Goal: Task Accomplishment & Management: Manage account settings

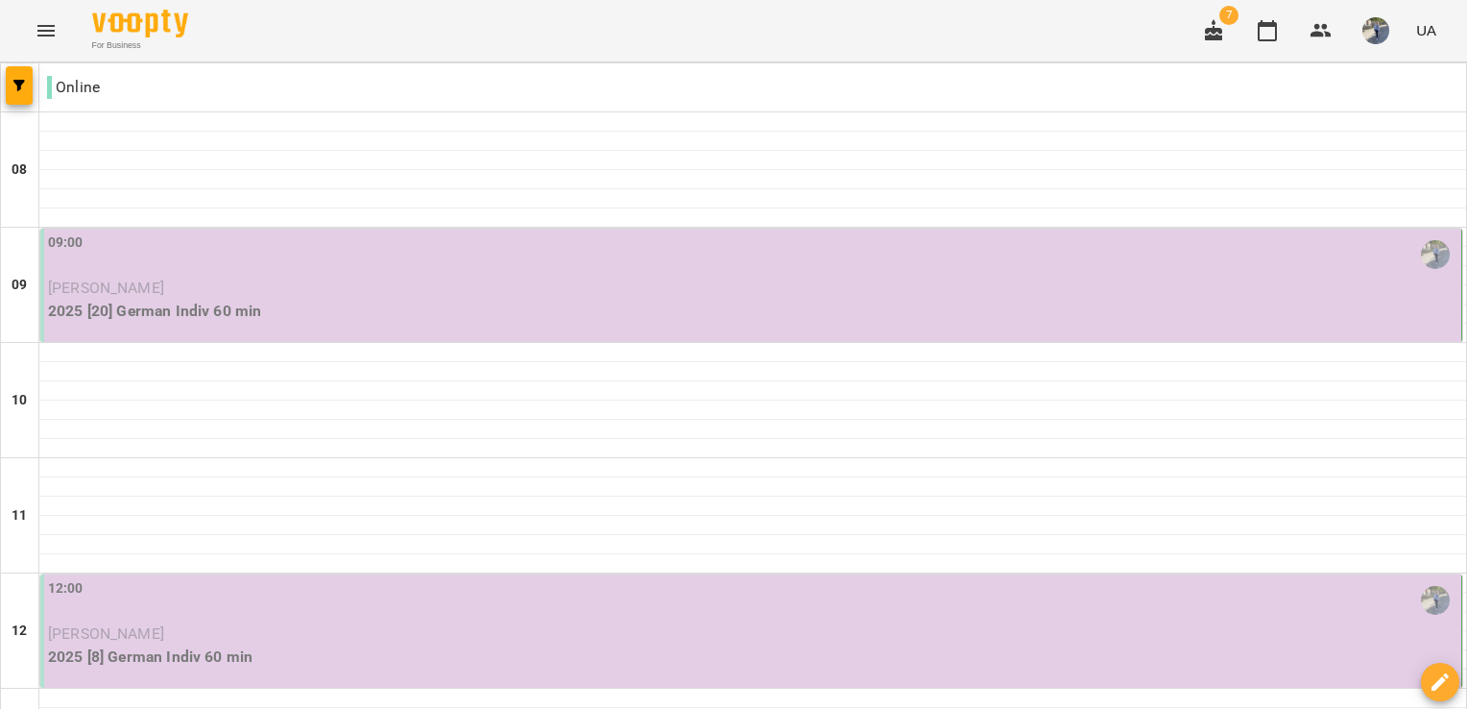
click at [556, 294] on p "[PERSON_NAME]" at bounding box center [752, 287] width 1409 height 23
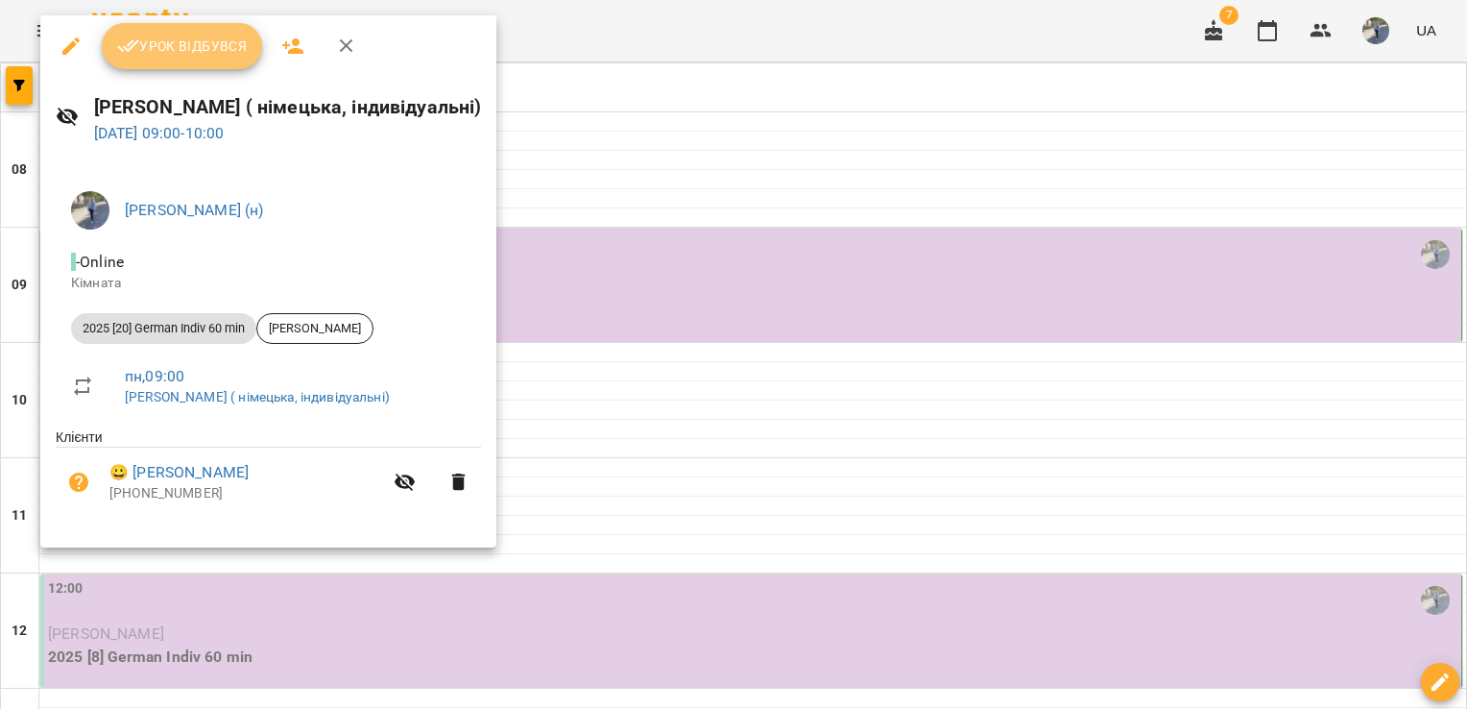
click at [168, 44] on span "Урок відбувся" at bounding box center [182, 46] width 131 height 23
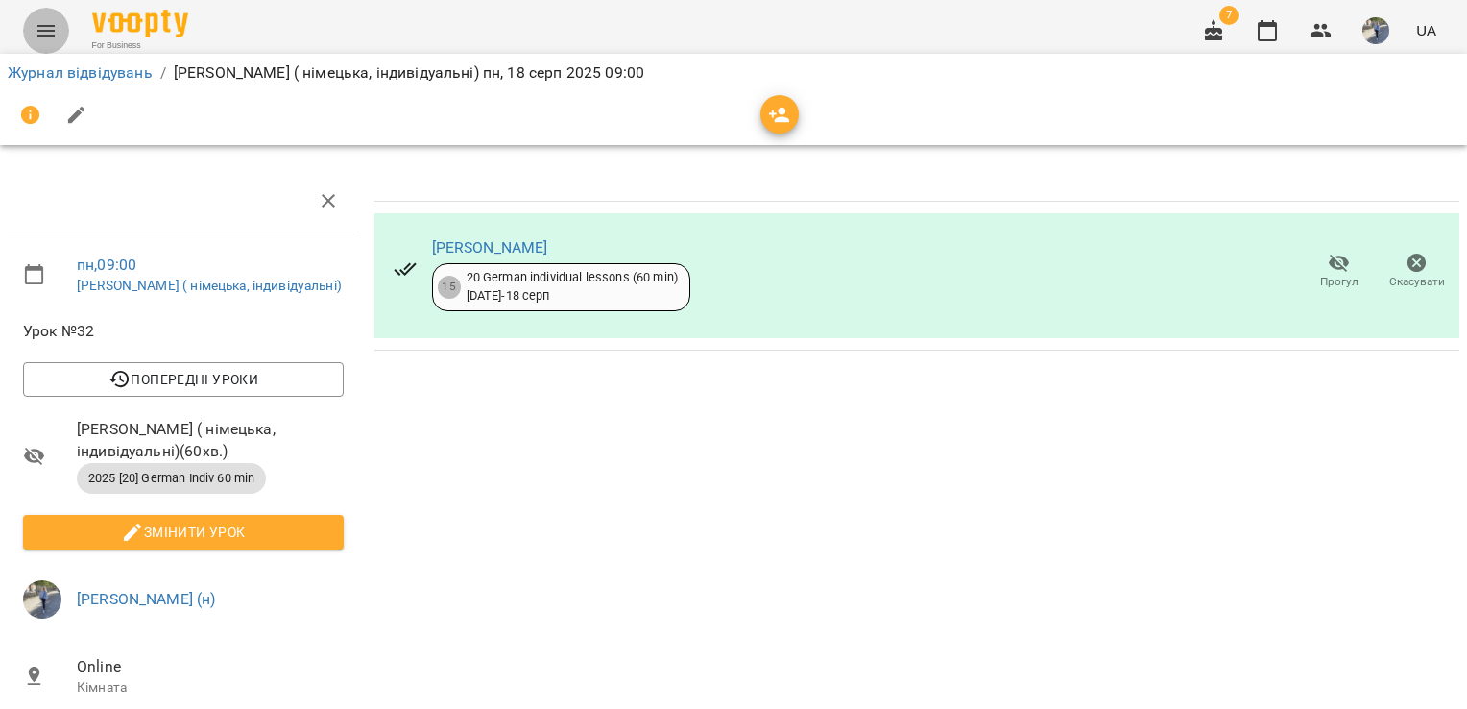
click at [57, 33] on icon "Menu" at bounding box center [46, 30] width 23 height 23
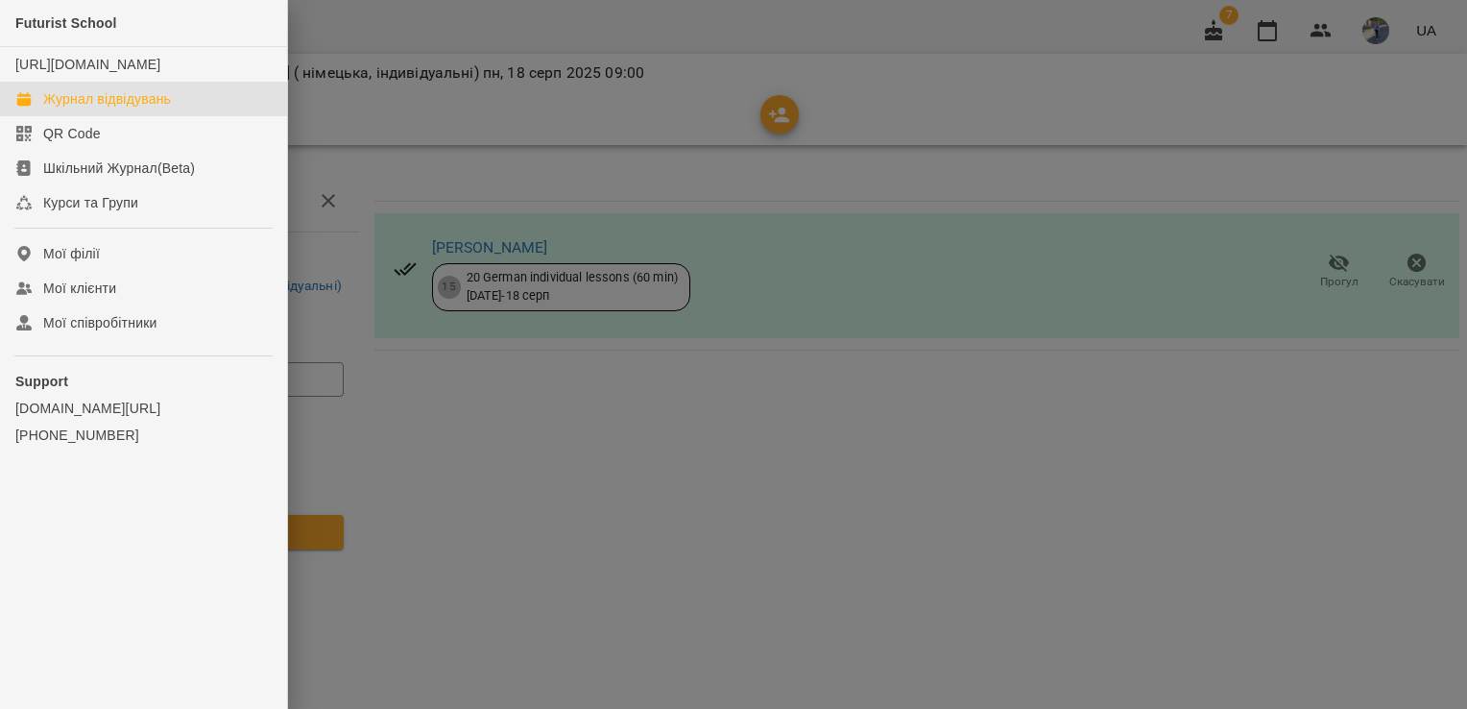
click at [177, 116] on link "Журнал відвідувань" at bounding box center [143, 99] width 287 height 35
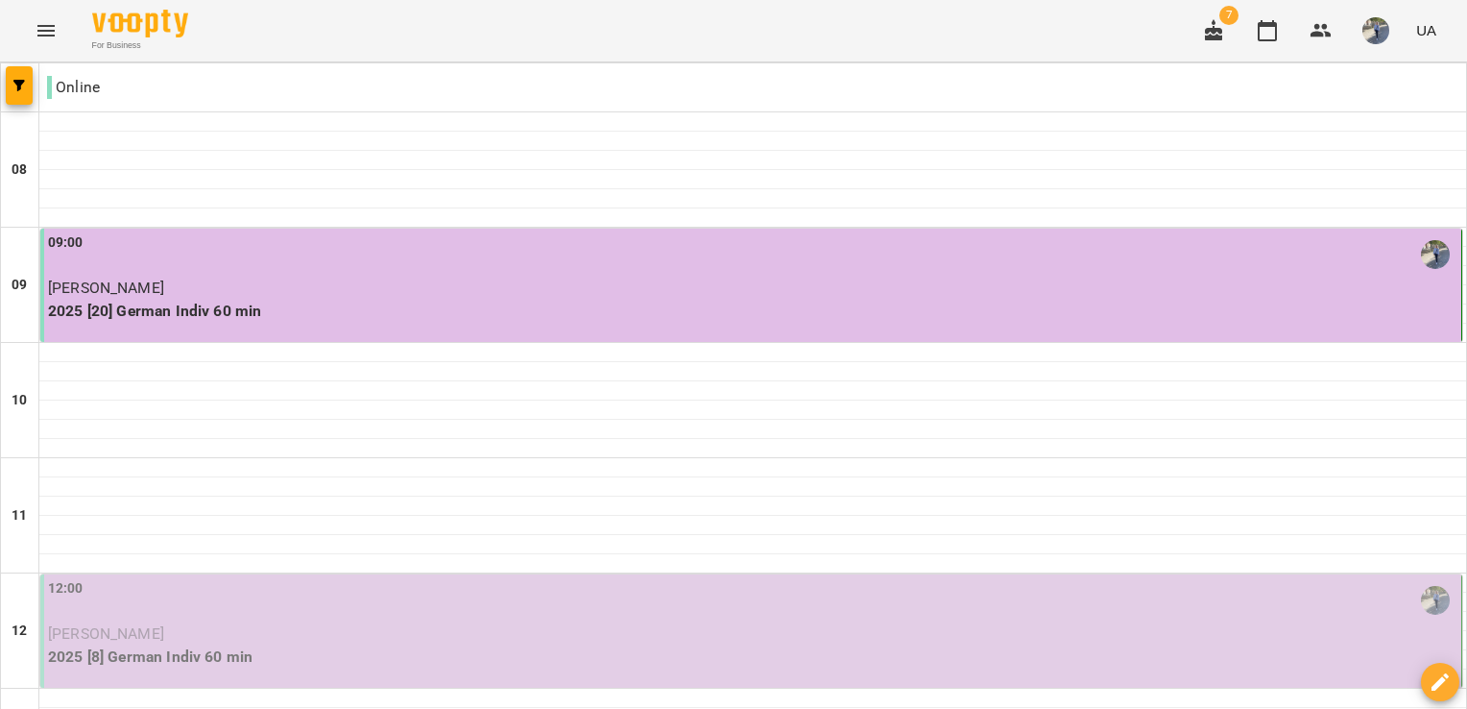
scroll to position [361, 0]
click at [1382, 44] on button "button" at bounding box center [1376, 31] width 50 height 50
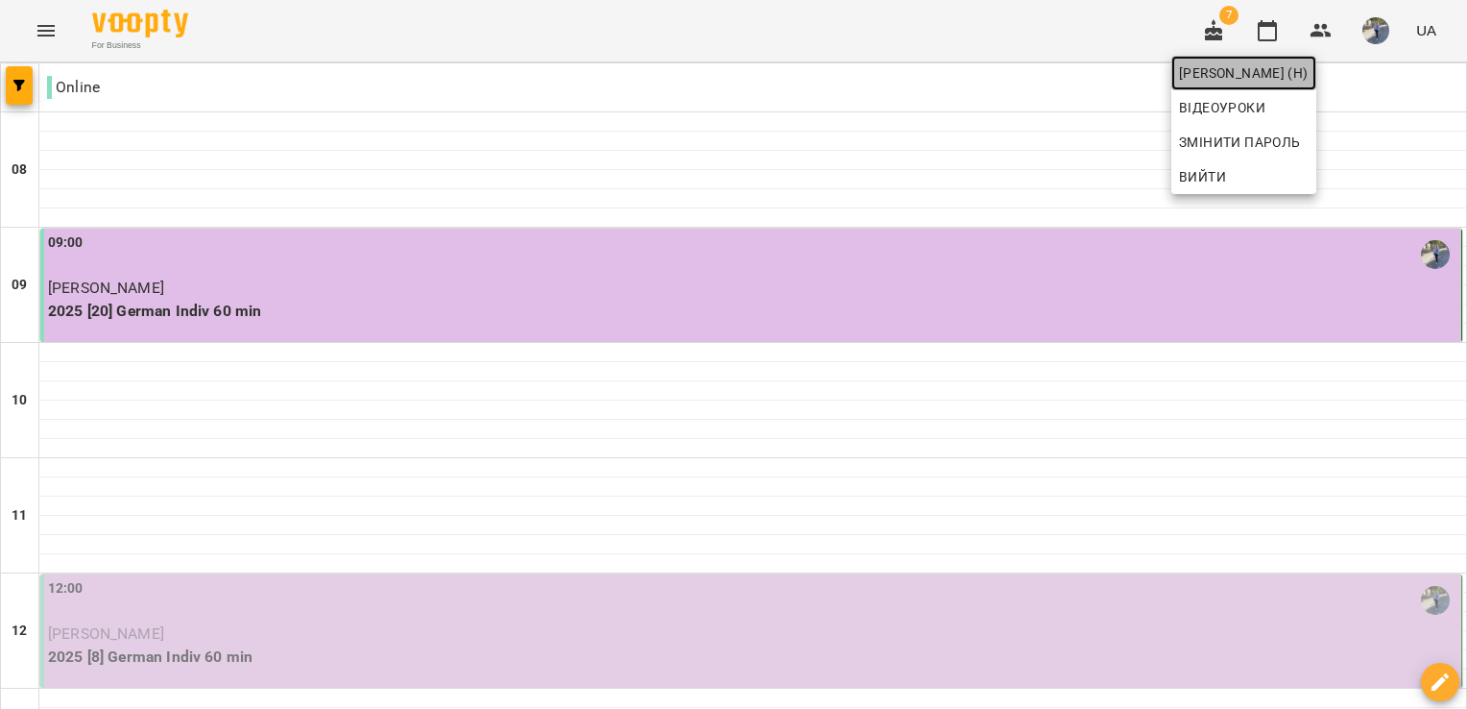
click at [1309, 67] on span "[PERSON_NAME] (н)" at bounding box center [1244, 72] width 130 height 23
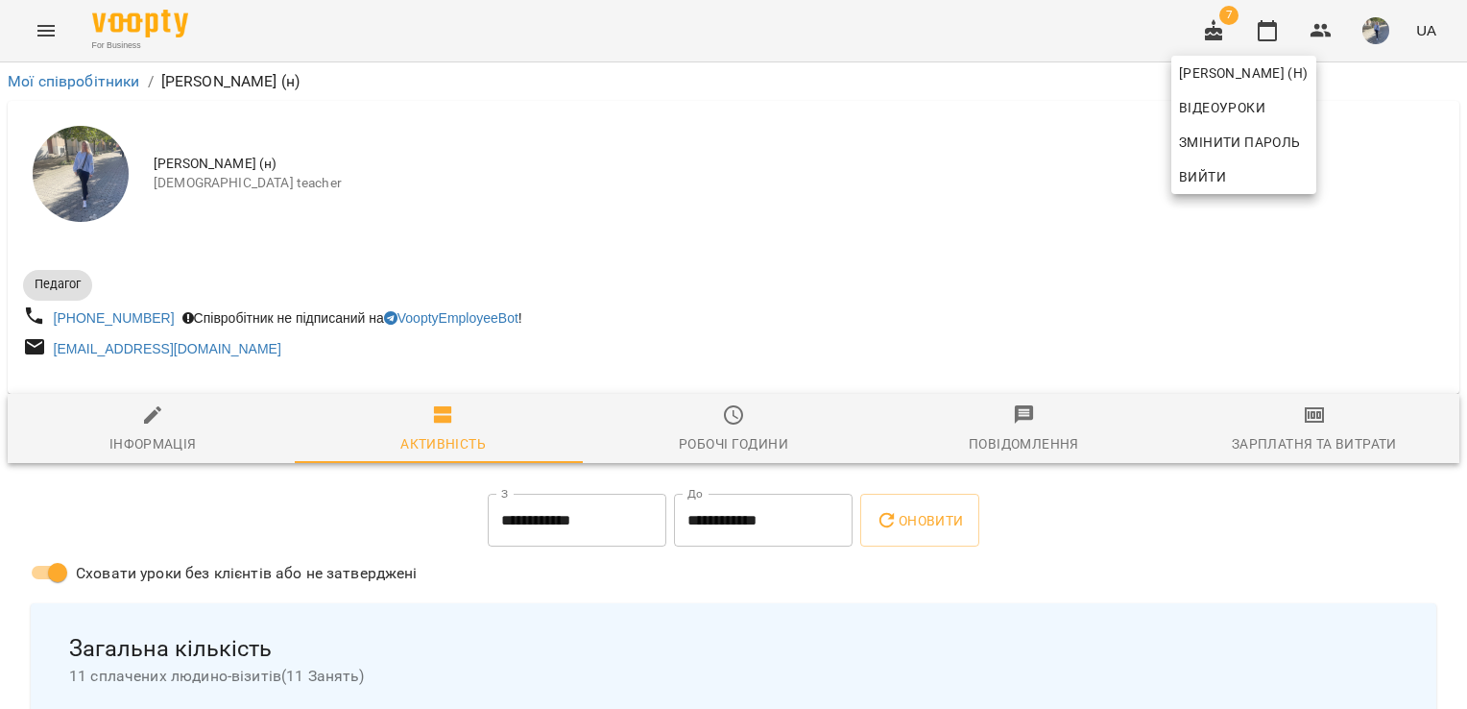
click at [35, 36] on div at bounding box center [733, 354] width 1467 height 709
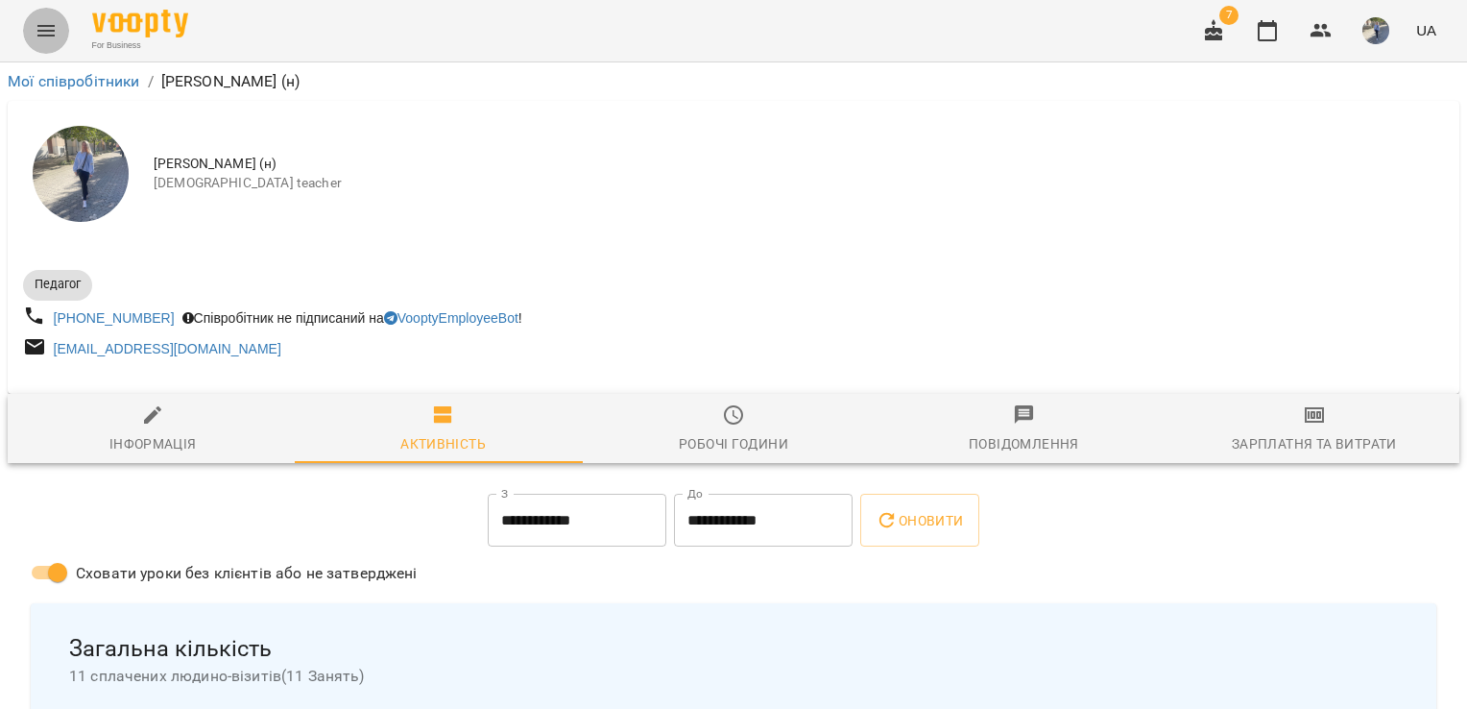
click at [51, 33] on icon "Menu" at bounding box center [46, 30] width 23 height 23
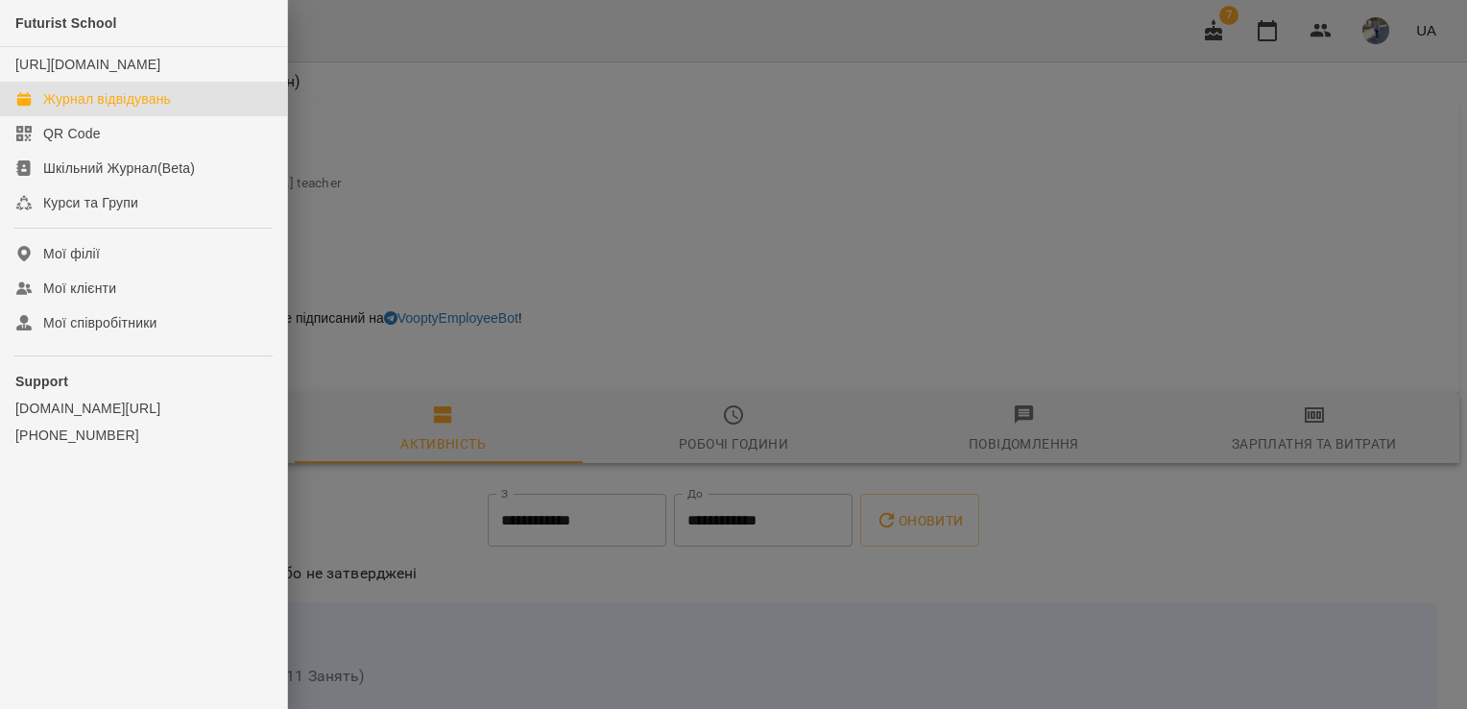
click at [137, 108] on div "Журнал відвідувань" at bounding box center [107, 98] width 128 height 19
